Goal: Task Accomplishment & Management: Complete application form

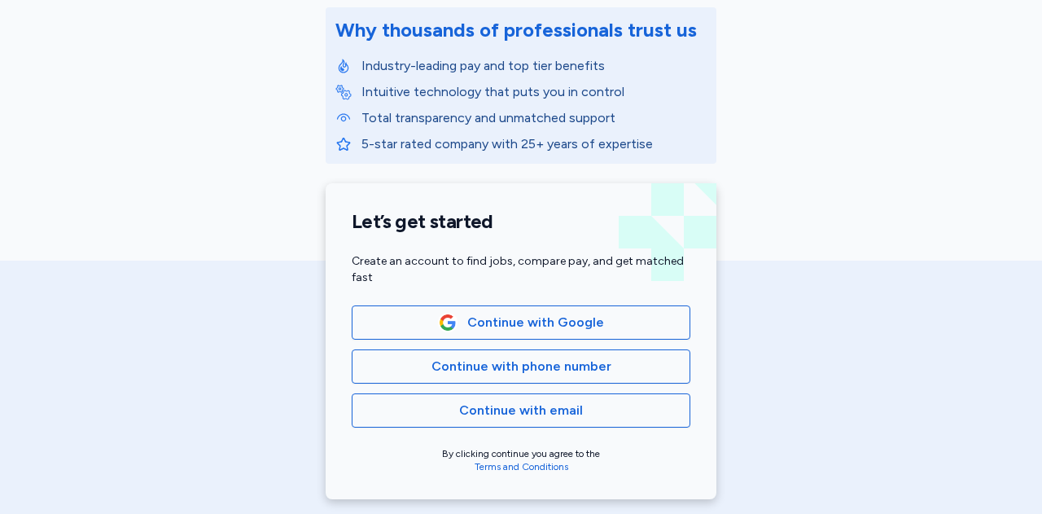
scroll to position [244, 0]
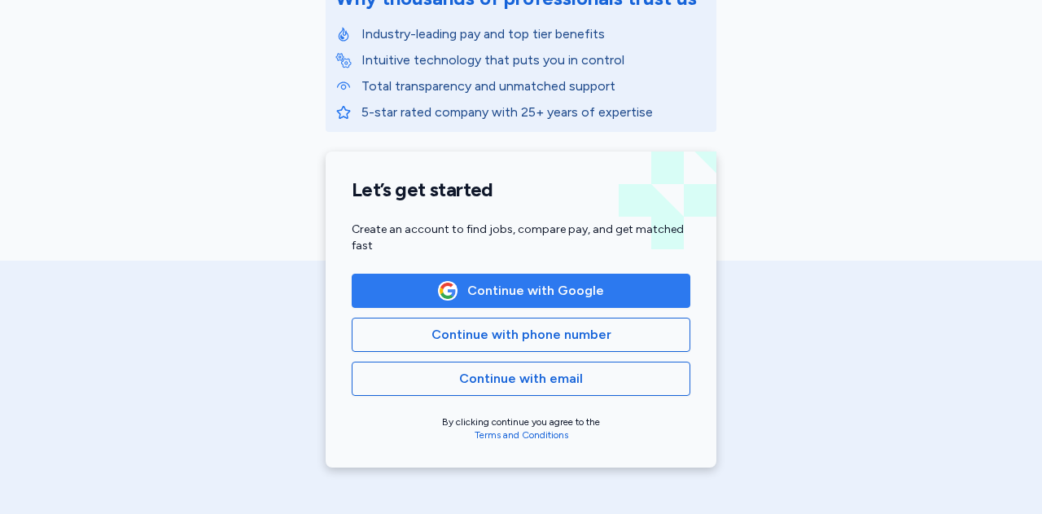
click at [507, 297] on span "Continue with Google" at bounding box center [535, 291] width 137 height 20
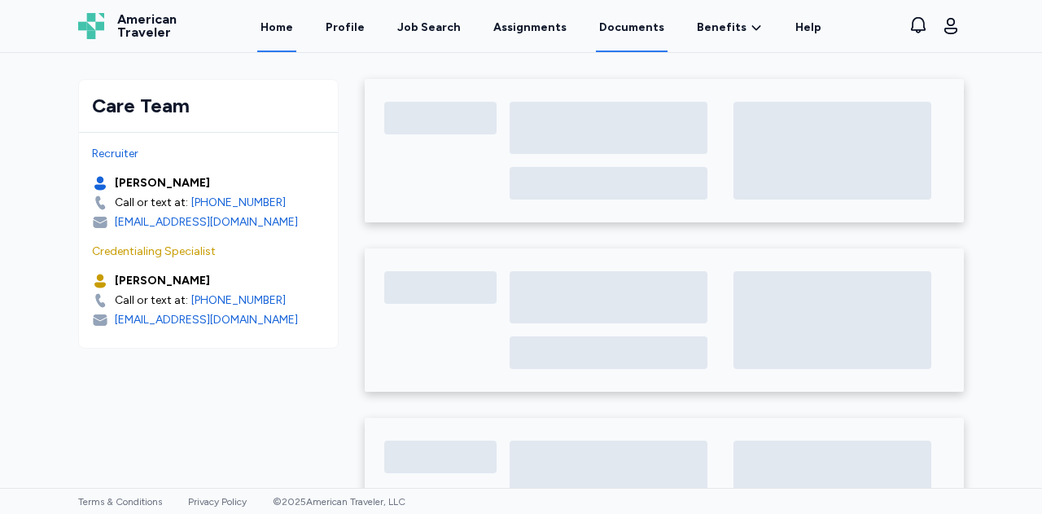
click at [637, 24] on link "Documents" at bounding box center [632, 27] width 72 height 50
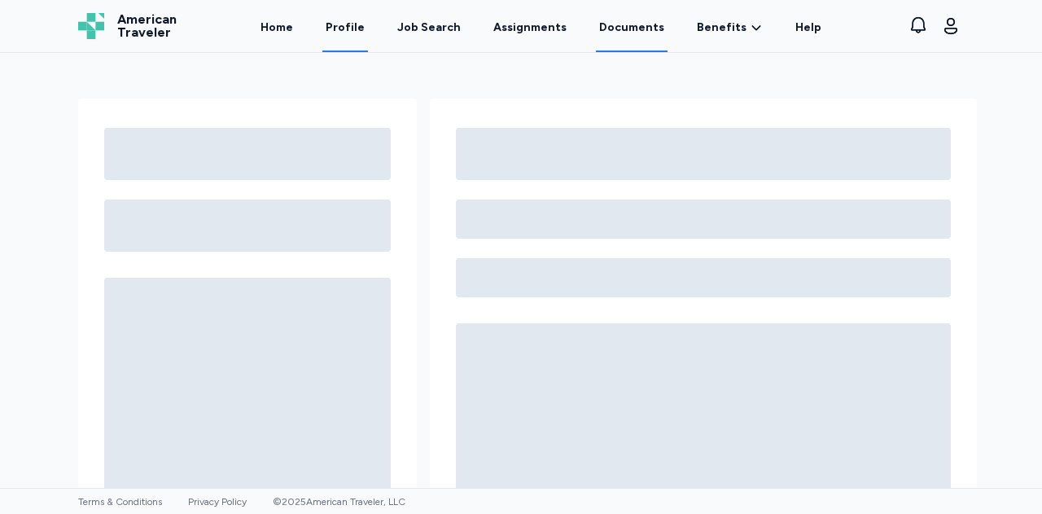
click at [363, 28] on link "Profile" at bounding box center [345, 27] width 46 height 50
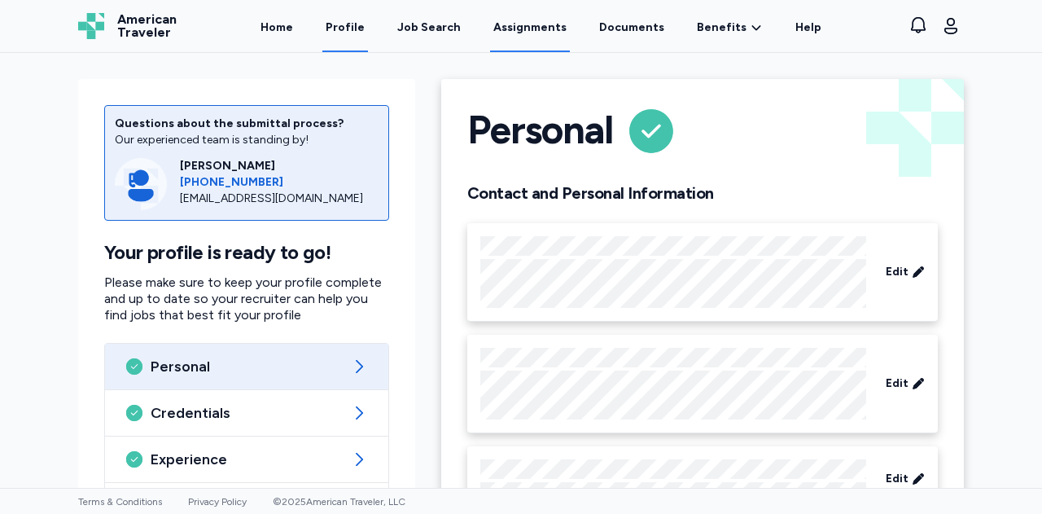
click at [549, 21] on link "Assignments" at bounding box center [530, 27] width 80 height 50
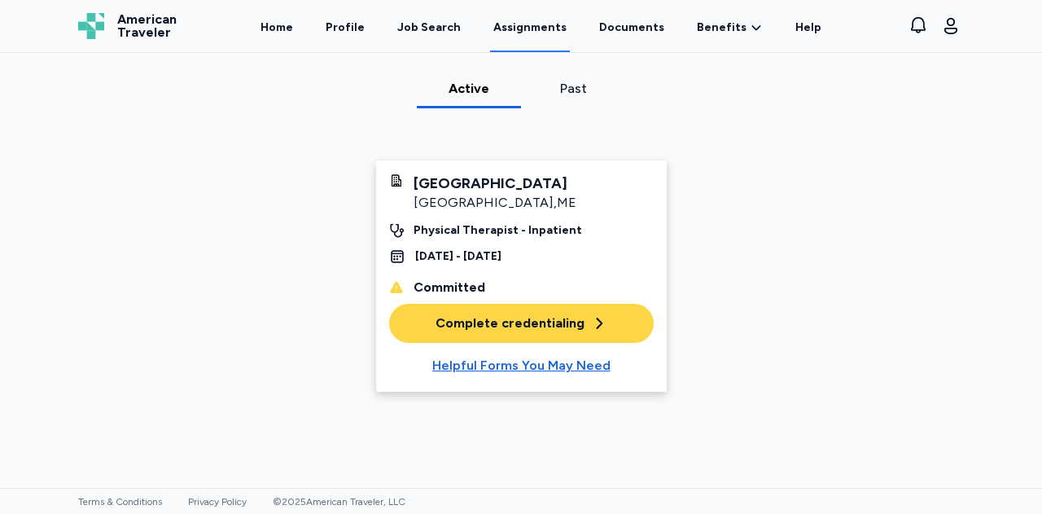
click at [544, 331] on div "Complete credentialing" at bounding box center [521, 323] width 172 height 20
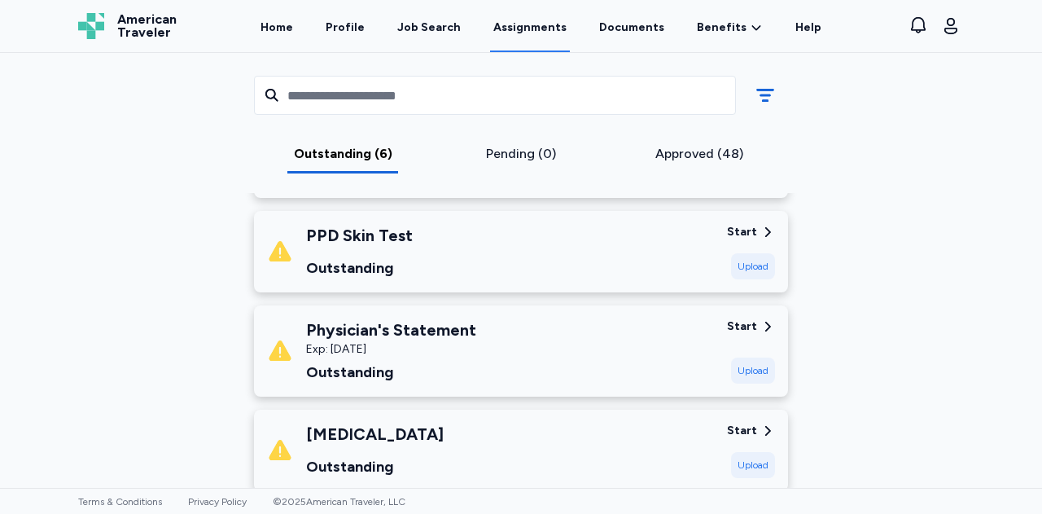
scroll to position [488, 0]
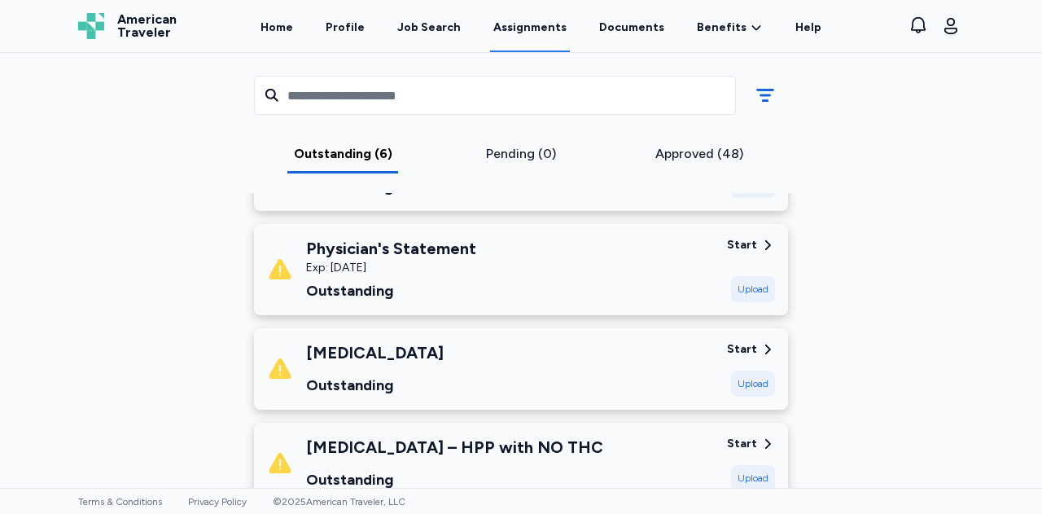
click at [622, 263] on div "Physician's Statement Exp: [DATE] Outstanding" at bounding box center [490, 269] width 447 height 65
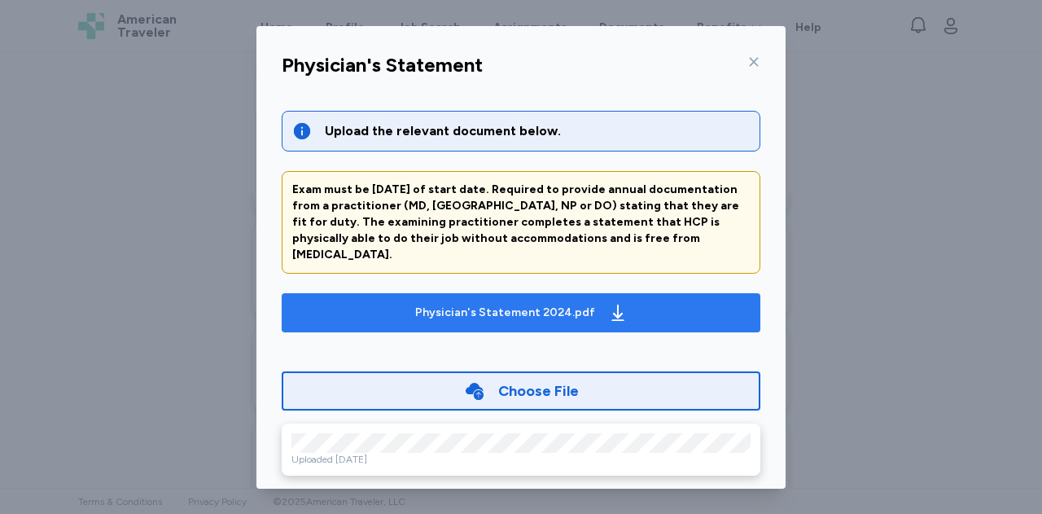
click at [549, 304] on div "Physician's Statement 2024.pdf" at bounding box center [505, 312] width 180 height 16
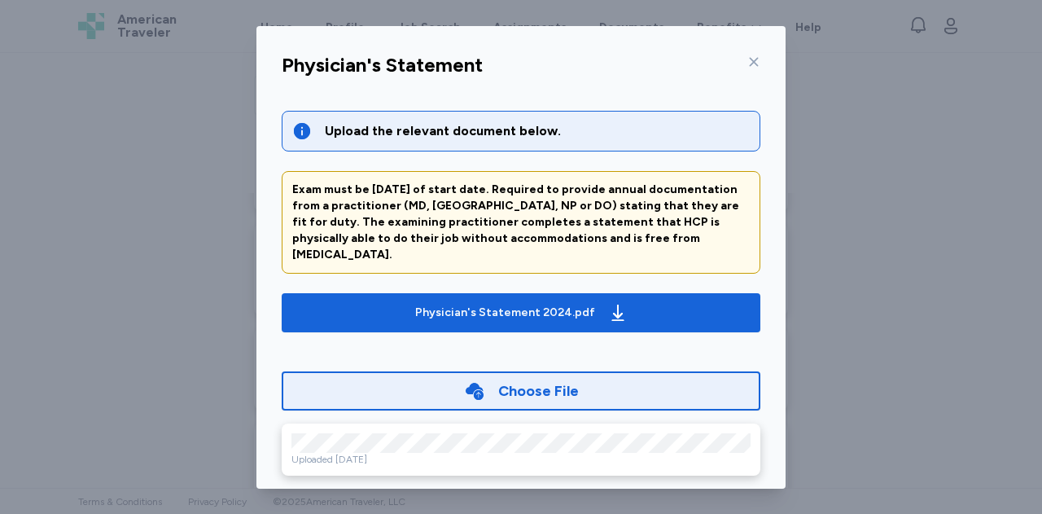
click at [747, 63] on icon at bounding box center [753, 61] width 13 height 13
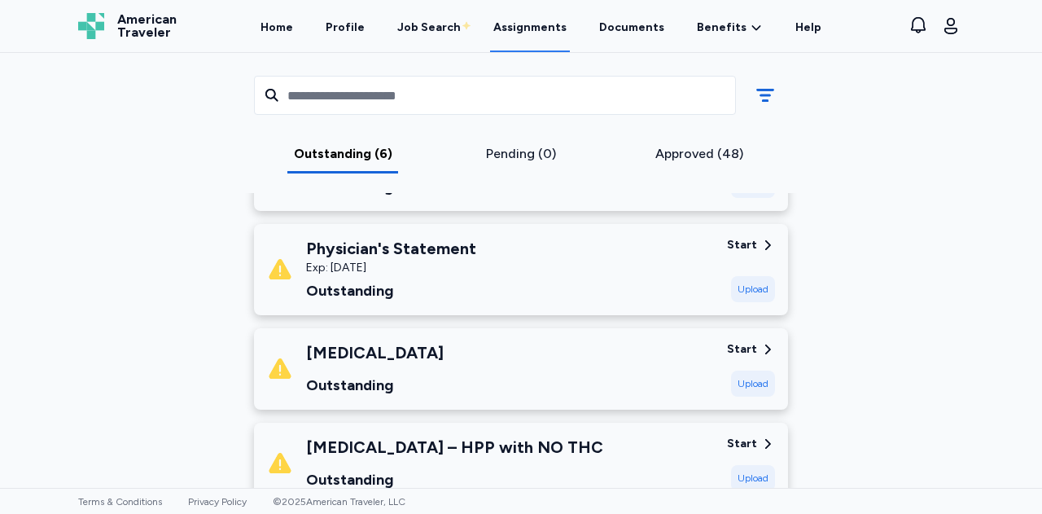
click at [479, 365] on div "[MEDICAL_DATA] Outstanding" at bounding box center [490, 368] width 447 height 55
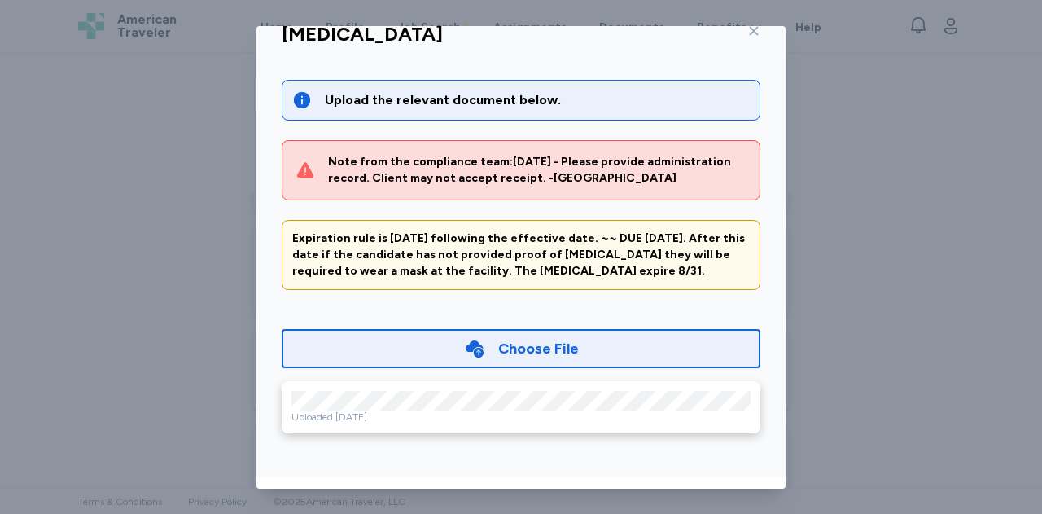
scroll to position [0, 0]
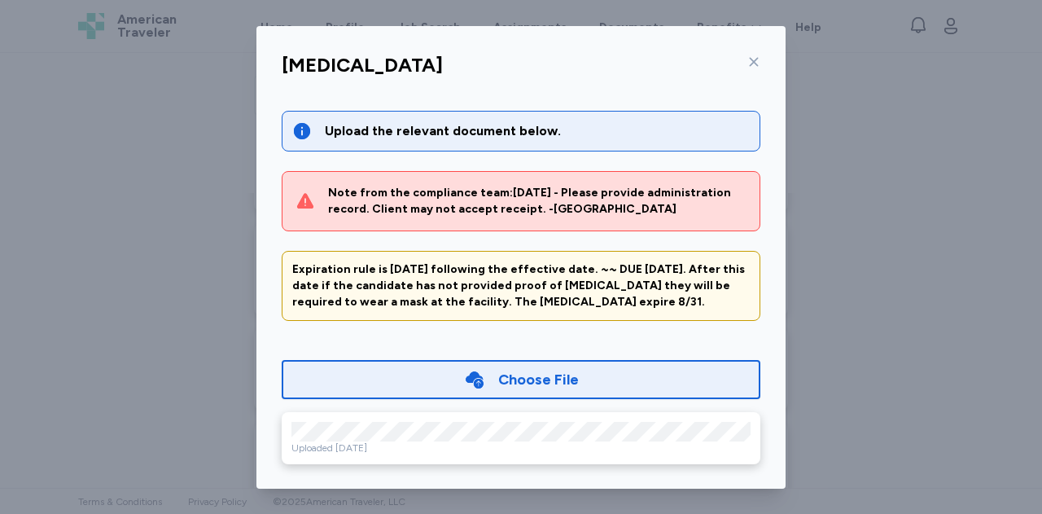
click at [747, 61] on icon at bounding box center [753, 61] width 13 height 13
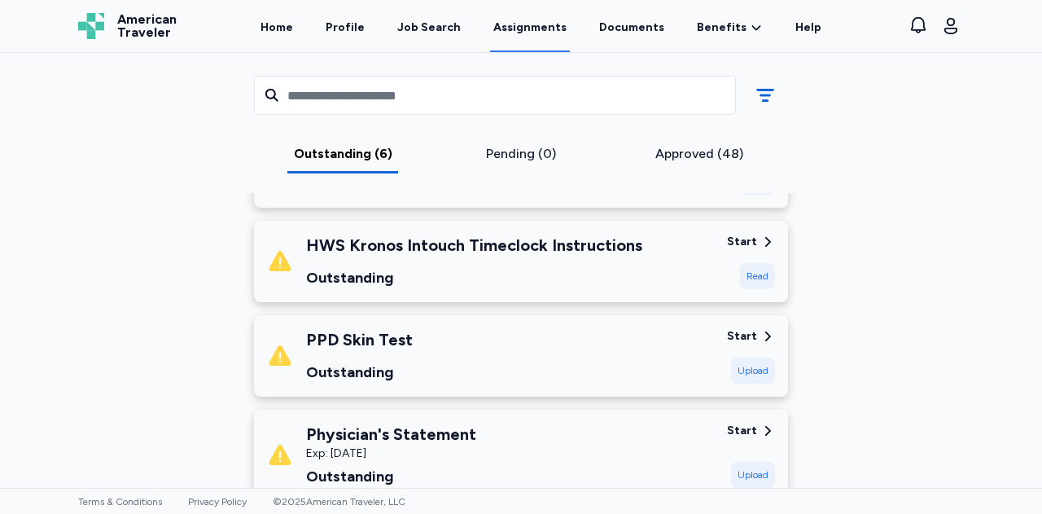
scroll to position [326, 0]
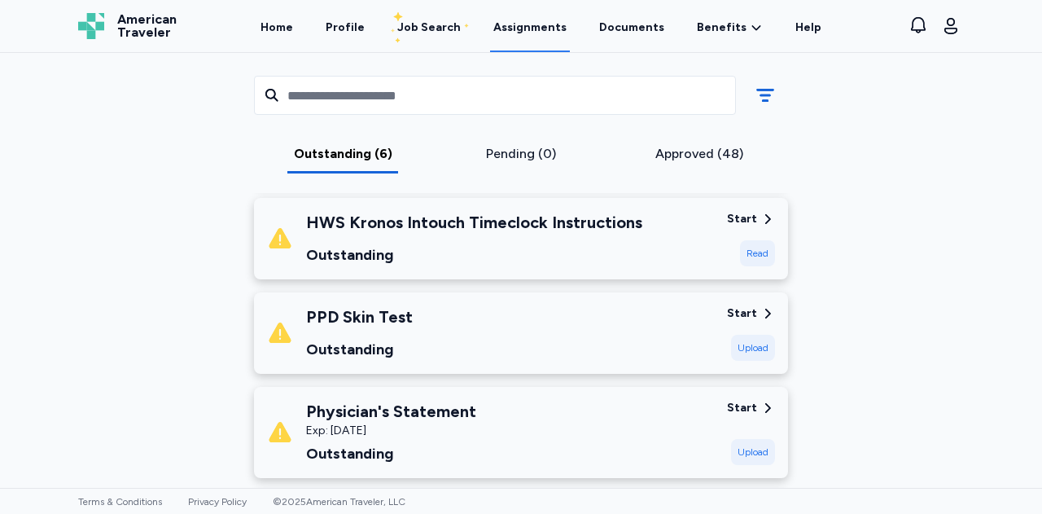
click at [680, 426] on div "Physician's Statement Exp: [DATE] Outstanding" at bounding box center [490, 432] width 447 height 65
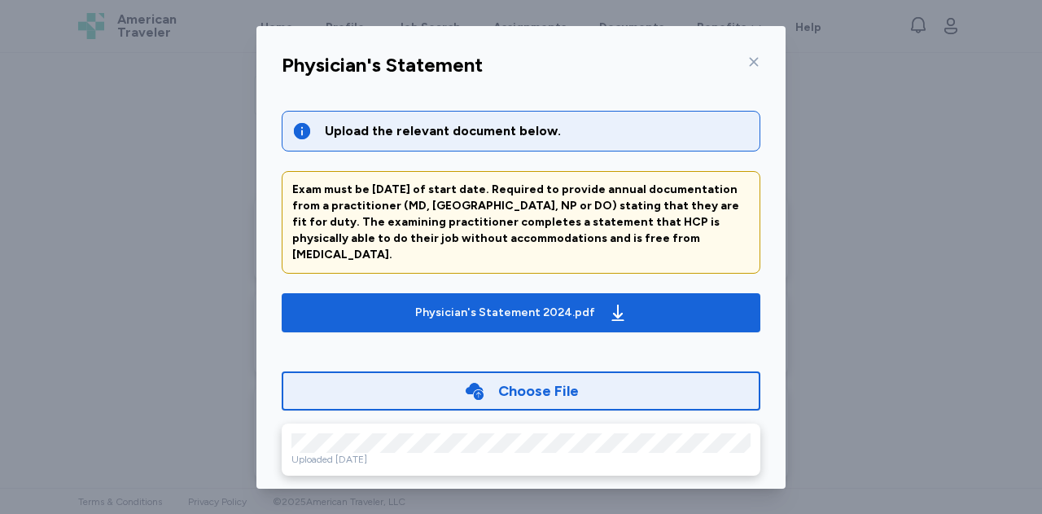
click at [747, 59] on icon at bounding box center [753, 61] width 13 height 13
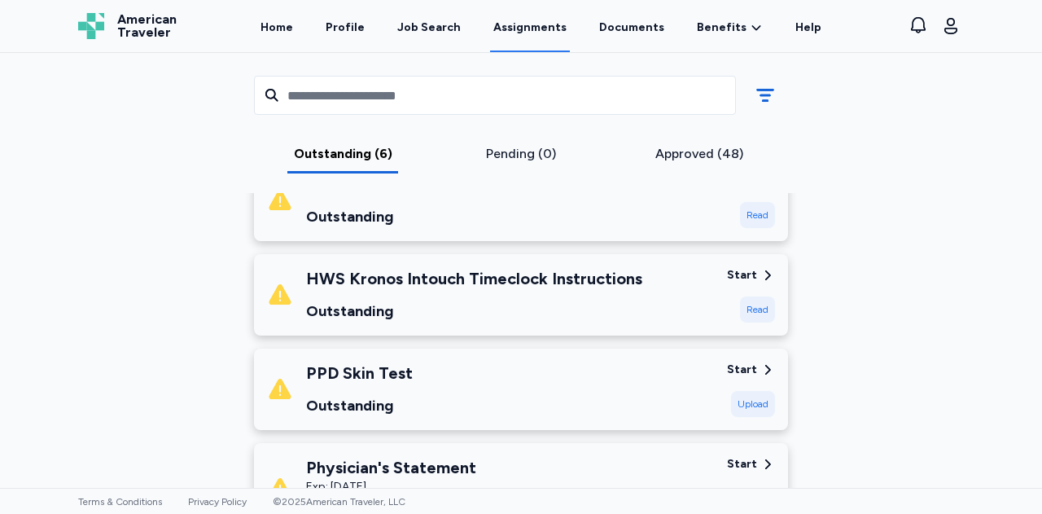
scroll to position [244, 0]
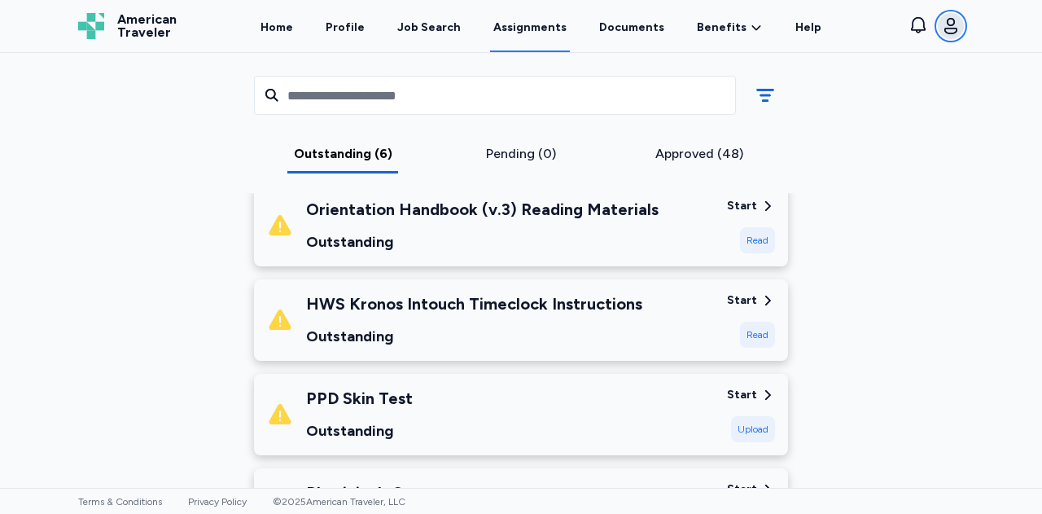
click at [956, 20] on icon "button" at bounding box center [951, 26] width 20 height 20
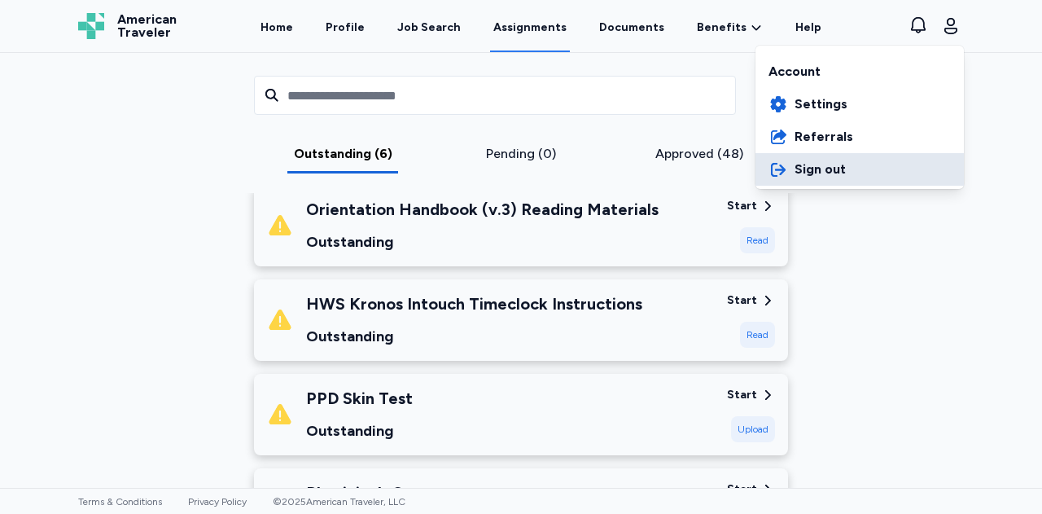
click at [824, 179] on button "Sign out" at bounding box center [859, 169] width 208 height 33
